Goal: Task Accomplishment & Management: Complete application form

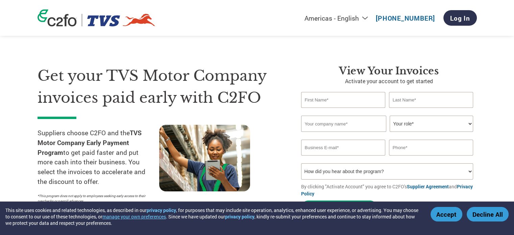
click at [355, 93] on input "text" at bounding box center [343, 100] width 85 height 16
type input "[PERSON_NAME]"
click at [405, 97] on input "text" at bounding box center [431, 100] width 85 height 16
type input "N"
click at [340, 124] on input "text" at bounding box center [343, 124] width 85 height 16
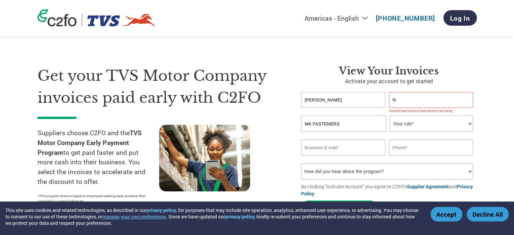
type input "MK FASTENERS"
click at [471, 125] on select "Your role* CFO Controller Credit Manager Finance Director Treasurer CEO Preside…" at bounding box center [431, 124] width 83 height 16
select select "ACCOUNTS_RECEIVABLE"
click at [390, 116] on select "Your role* CFO Controller Credit Manager Finance Director Treasurer CEO Preside…" at bounding box center [431, 124] width 83 height 16
click at [343, 148] on input "email" at bounding box center [343, 148] width 85 height 16
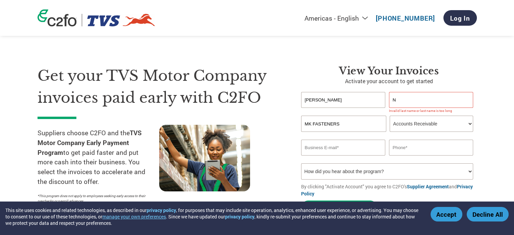
paste input "[EMAIL_ADDRESS][DOMAIN_NAME]"
type input "[EMAIL_ADDRESS][DOMAIN_NAME]"
click at [407, 149] on input "text" at bounding box center [431, 148] width 85 height 16
type input "944899291"
click at [404, 177] on select "How did you hear about the program? Received a letter Email Social Media Online…" at bounding box center [387, 171] width 172 height 16
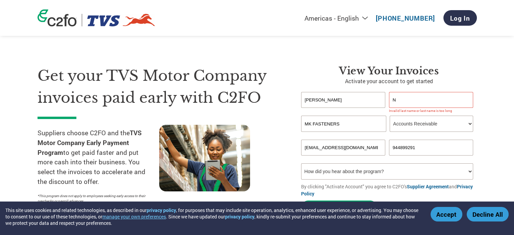
select select "Email"
click at [301, 163] on select "How did you hear about the program? Received a letter Email Social Media Online…" at bounding box center [387, 171] width 172 height 16
drag, startPoint x: 354, startPoint y: 147, endPoint x: 297, endPoint y: 153, distance: 57.2
click at [297, 153] on div "View Your Invoices Activate your account to get started [PERSON_NAME] Invalid f…" at bounding box center [384, 141] width 186 height 153
click at [331, 144] on input "email" at bounding box center [343, 148] width 85 height 16
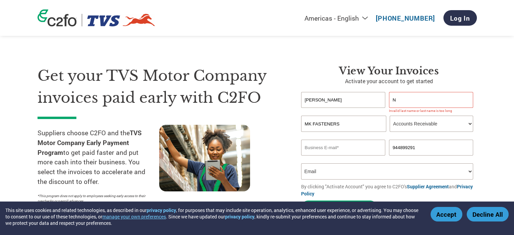
paste input "[EMAIL_ADDRESS][DOMAIN_NAME]>"
type input "[EMAIL_ADDRESS][DOMAIN_NAME]"
click at [335, 100] on input "[PERSON_NAME]" at bounding box center [343, 100] width 85 height 16
click at [415, 147] on input "944899291" at bounding box center [431, 148] width 85 height 16
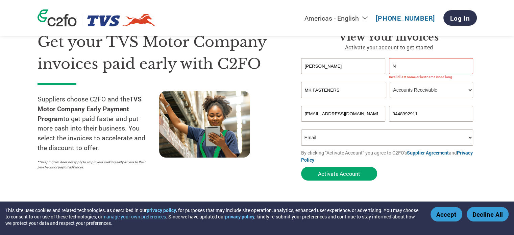
type input "9448992911"
click at [462, 142] on select "How did you hear about the program? Received a letter Email Social Media Online…" at bounding box center [387, 137] width 172 height 16
click at [301, 129] on select "How did you hear about the program? Received a letter Email Social Media Online…" at bounding box center [387, 137] width 172 height 16
click at [349, 69] on input "[PERSON_NAME]" at bounding box center [343, 66] width 85 height 16
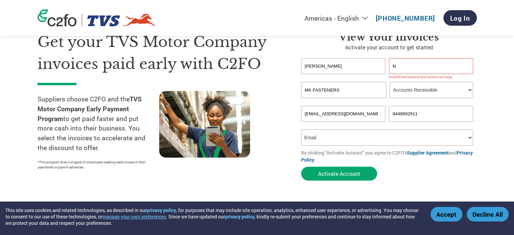
type input "[PERSON_NAME]"
click at [398, 66] on input "N" at bounding box center [431, 66] width 85 height 16
click at [354, 98] on input "MK FASTENERS" at bounding box center [343, 90] width 85 height 16
click at [338, 145] on select "How did you hear about the program? Received a letter Email Social Media Online…" at bounding box center [387, 137] width 172 height 16
click at [301, 129] on select "How did you hear about the program? Received a letter Email Social Media Online…" at bounding box center [387, 137] width 172 height 16
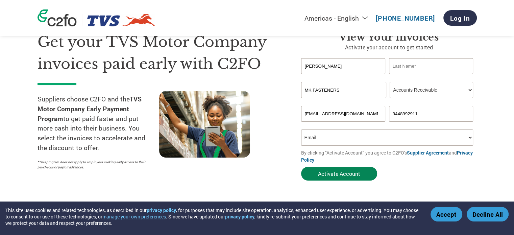
click at [343, 174] on button "Activate Account" at bounding box center [339, 174] width 76 height 14
click at [325, 65] on input "[PERSON_NAME]" at bounding box center [343, 66] width 85 height 16
type input "[PERSON_NAME]"
click at [409, 66] on input "text" at bounding box center [431, 66] width 85 height 16
type input "M"
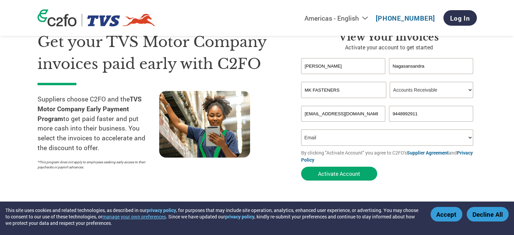
click at [403, 67] on input "Nagasansandra" at bounding box center [431, 66] width 85 height 16
click at [408, 65] on input "Nagasansandra" at bounding box center [431, 66] width 85 height 16
click at [428, 67] on input "Nagasunsandra" at bounding box center [431, 66] width 85 height 16
click at [428, 67] on input "Nagasuns" at bounding box center [431, 66] width 85 height 16
drag, startPoint x: 429, startPoint y: 62, endPoint x: 391, endPoint y: 64, distance: 37.9
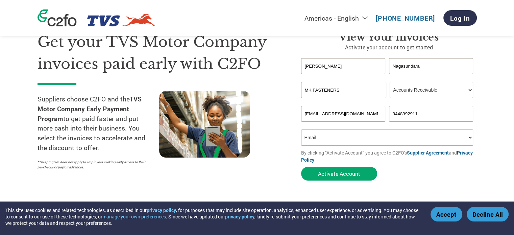
click at [391, 64] on input "Nagasundara" at bounding box center [431, 66] width 85 height 16
click at [417, 67] on input "N" at bounding box center [431, 66] width 85 height 16
click at [422, 89] on select "Your role* CFO Controller Credit Manager Finance Director Treasurer CEO Preside…" at bounding box center [431, 90] width 83 height 16
click at [414, 65] on input "N" at bounding box center [431, 66] width 85 height 16
click at [359, 87] on input "MK FASTENERS" at bounding box center [343, 90] width 85 height 16
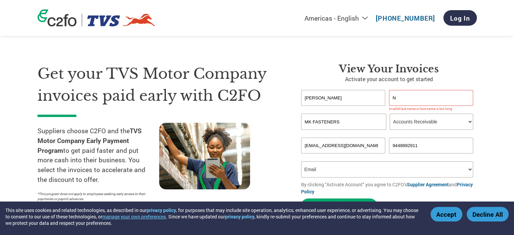
scroll to position [1, 0]
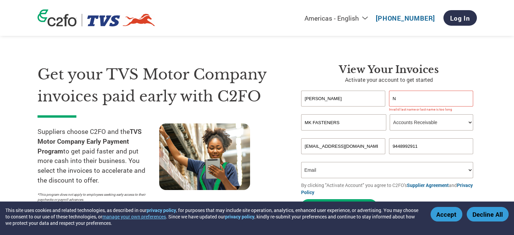
click at [404, 103] on input "N" at bounding box center [431, 99] width 85 height 16
type input "Nagasundar"
click at [362, 120] on input "MK FASTENERS" at bounding box center [343, 122] width 85 height 16
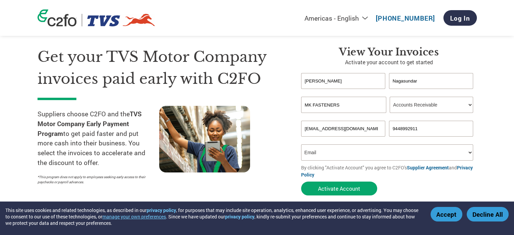
scroll to position [19, 0]
click at [499, 159] on section "Get your TVS Motor Company invoices paid early with C2FO Suppliers choose C2FO …" at bounding box center [257, 114] width 514 height 212
click at [320, 187] on button "Activate Account" at bounding box center [339, 189] width 76 height 14
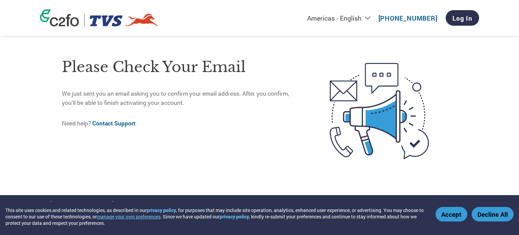
click at [300, 99] on p "We just sent you an email asking you to confirm your email address. After you c…" at bounding box center [182, 98] width 240 height 18
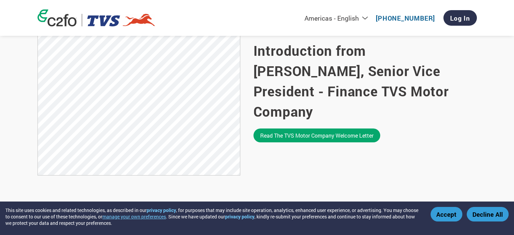
scroll to position [458, 0]
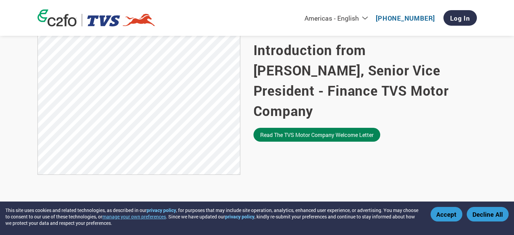
click at [315, 129] on link "Read the TVS Motor Company welcome letter" at bounding box center [317, 135] width 127 height 14
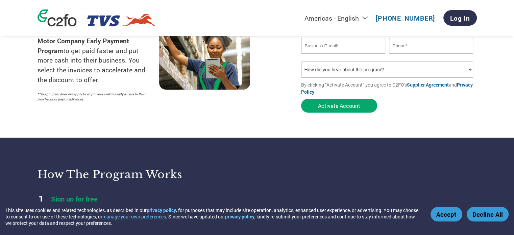
scroll to position [0, 0]
